Goal: Check status

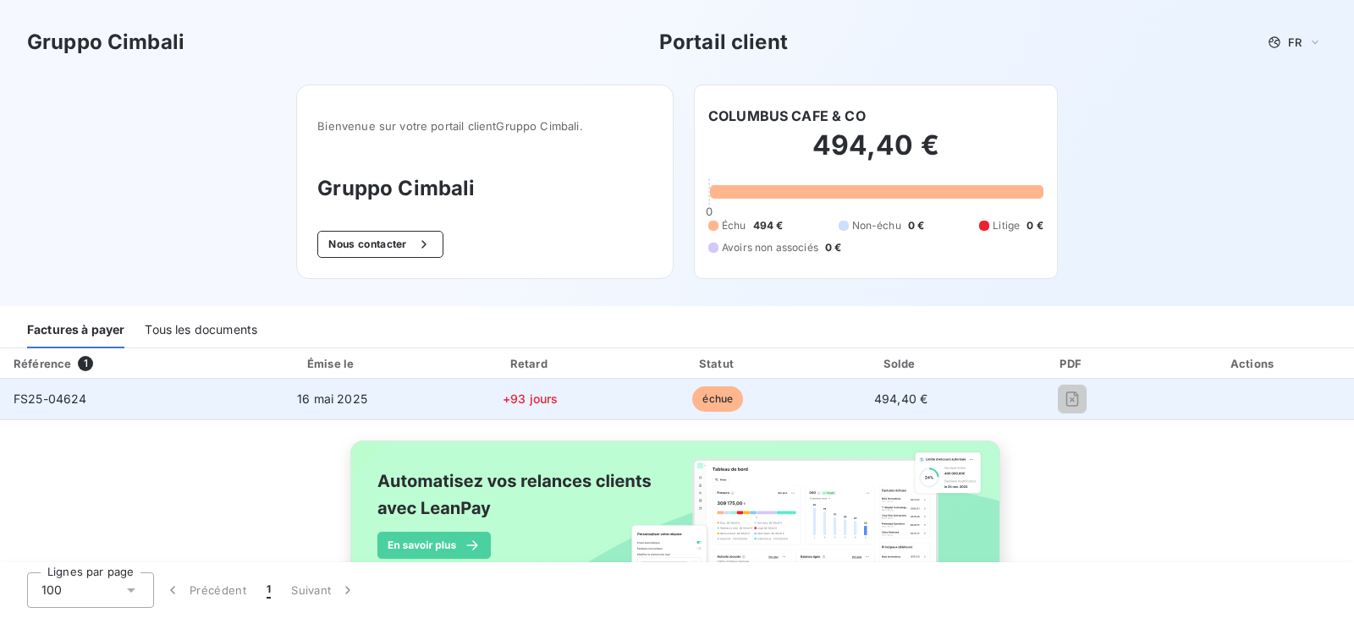
click at [80, 402] on span "FS25-04624" at bounding box center [51, 399] width 74 height 14
click at [704, 399] on span "échue" at bounding box center [717, 399] width 51 height 25
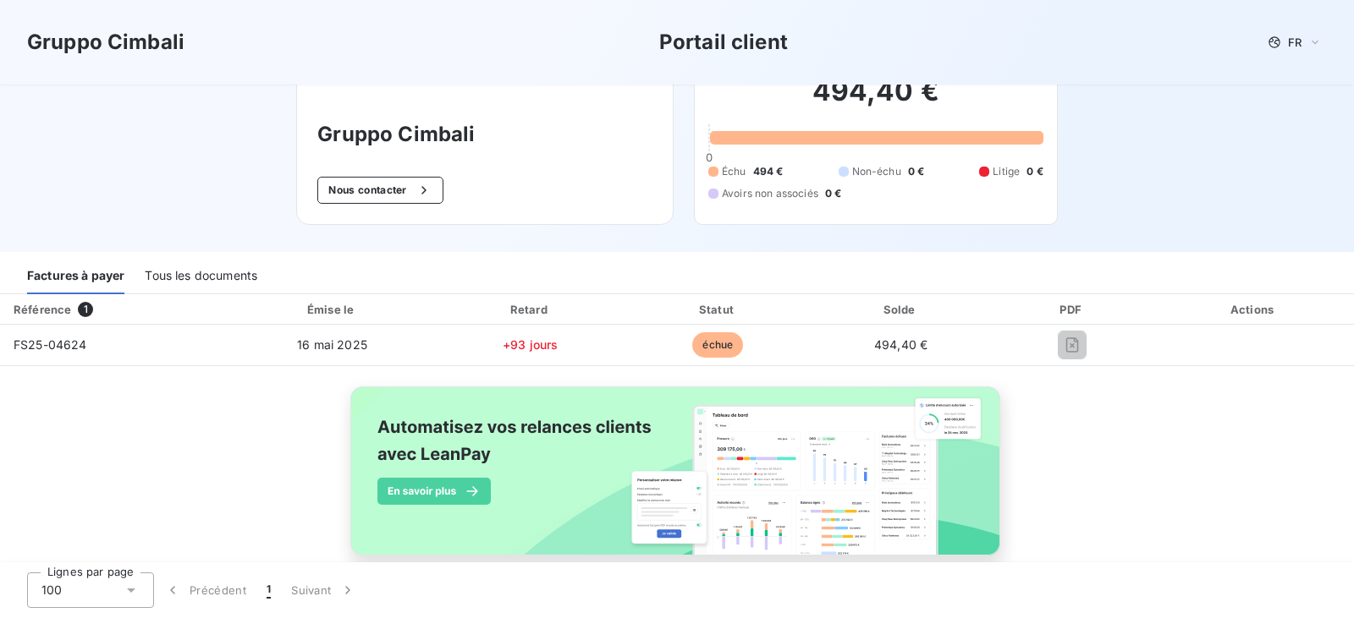
scroll to position [85, 0]
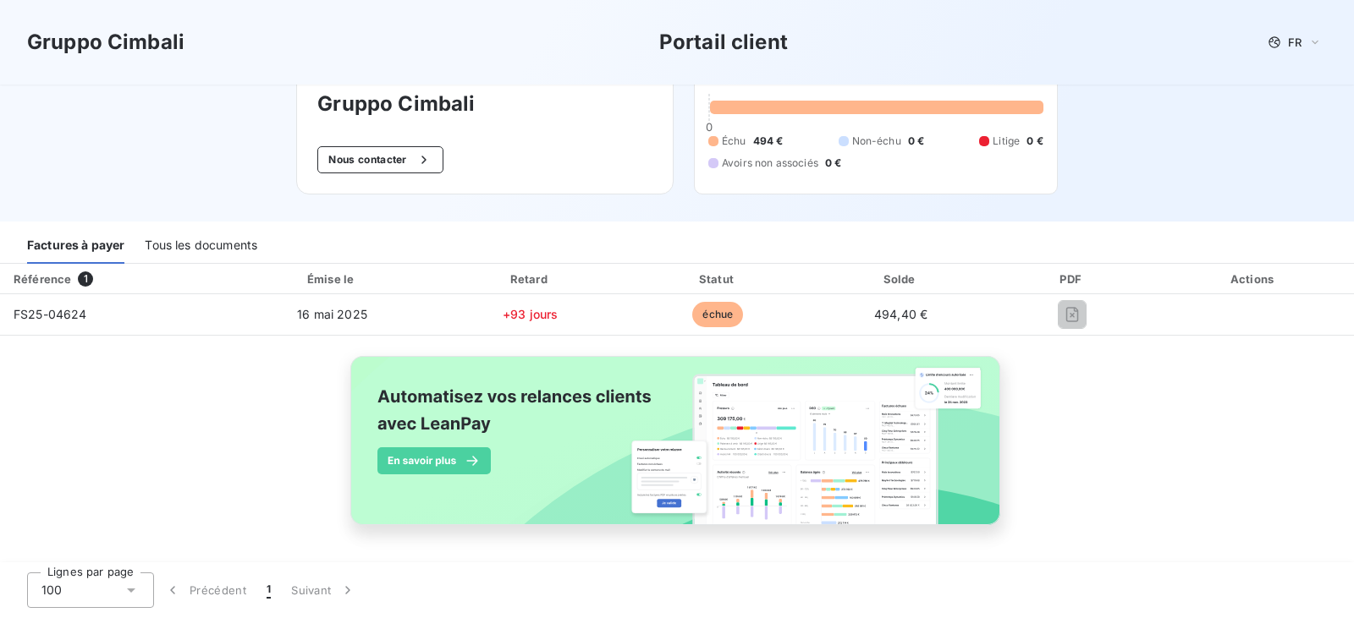
click at [1080, 453] on div "Référence 1 Émise le Retard Statut Solde PDF Actions FS25-04624 [DATE] +93 jour…" at bounding box center [677, 414] width 1354 height 300
click at [1090, 390] on div "Référence 1 Émise le Retard Statut Solde PDF Actions FS25-04624 [DATE] +93 jour…" at bounding box center [677, 414] width 1354 height 300
click at [881, 143] on span "Non-échu" at bounding box center [876, 141] width 49 height 15
